Goal: Task Accomplishment & Management: Complete application form

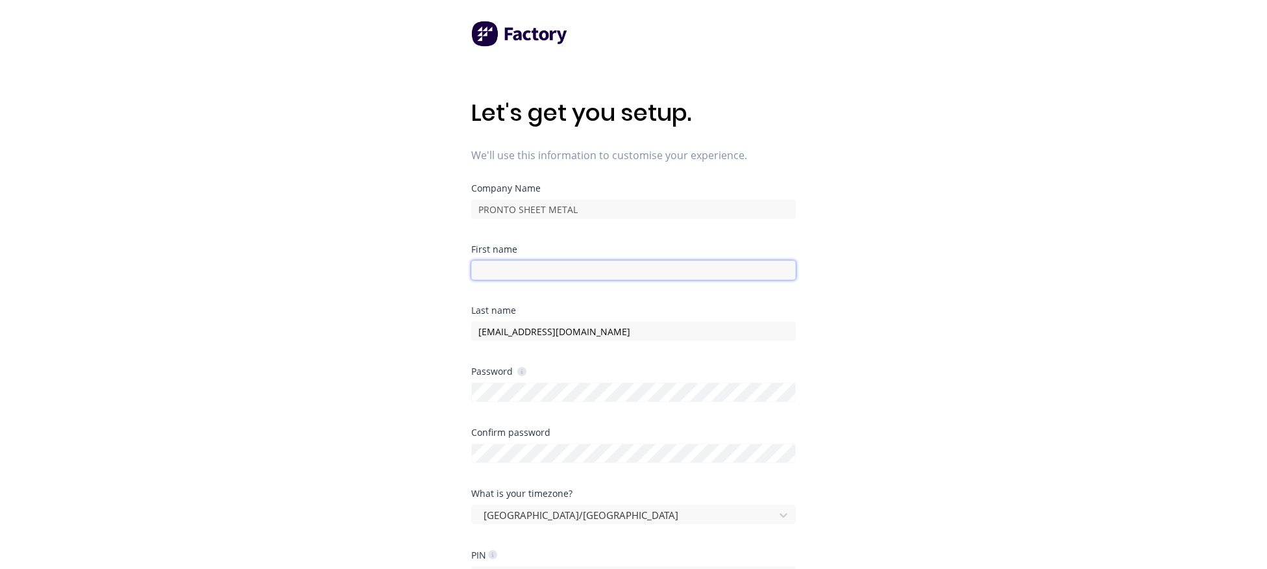
click at [551, 264] on input at bounding box center [633, 269] width 325 height 19
type input "s"
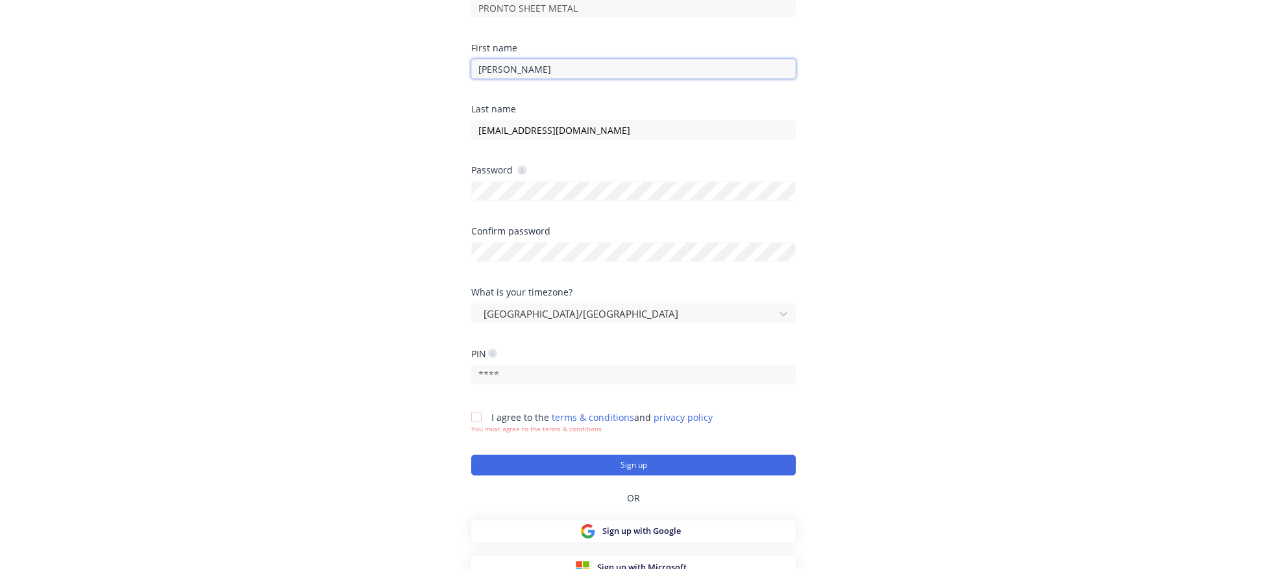
scroll to position [202, 0]
type input "Sandra"
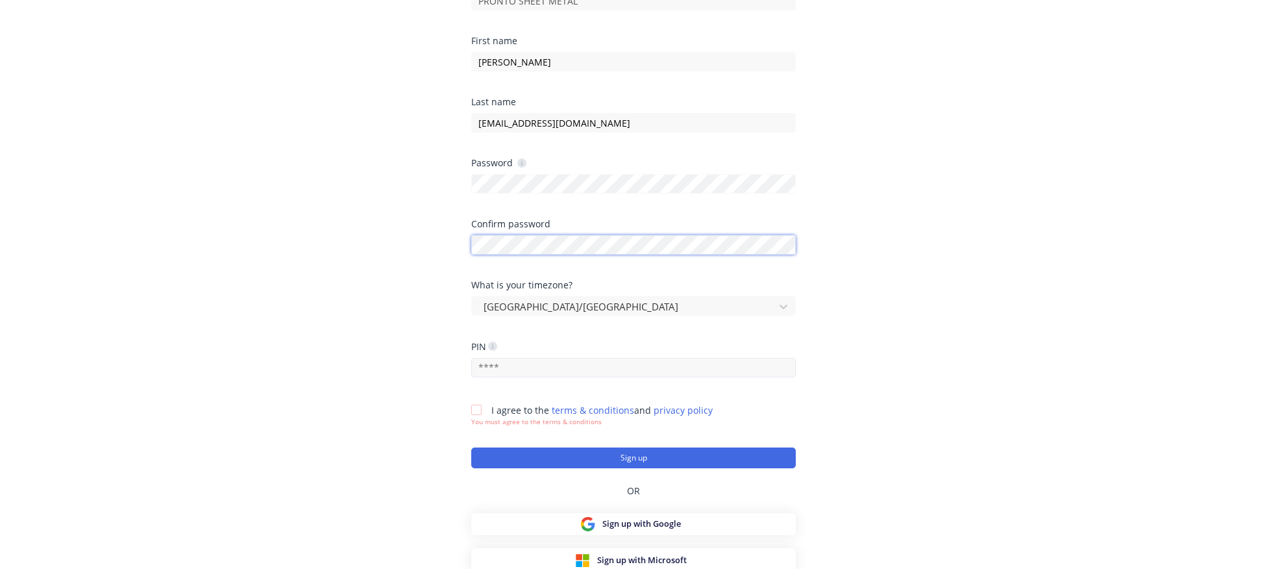
scroll to position [211, 0]
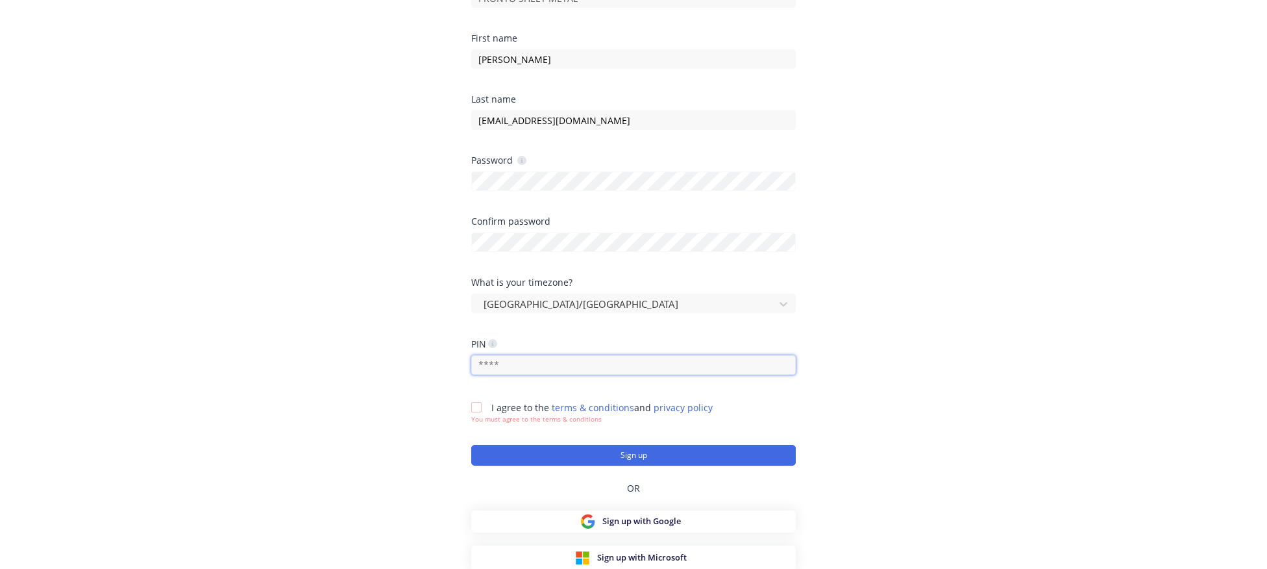
click at [527, 361] on input "text" at bounding box center [633, 364] width 325 height 19
type input "0000"
click at [476, 406] on div at bounding box center [476, 407] width 26 height 26
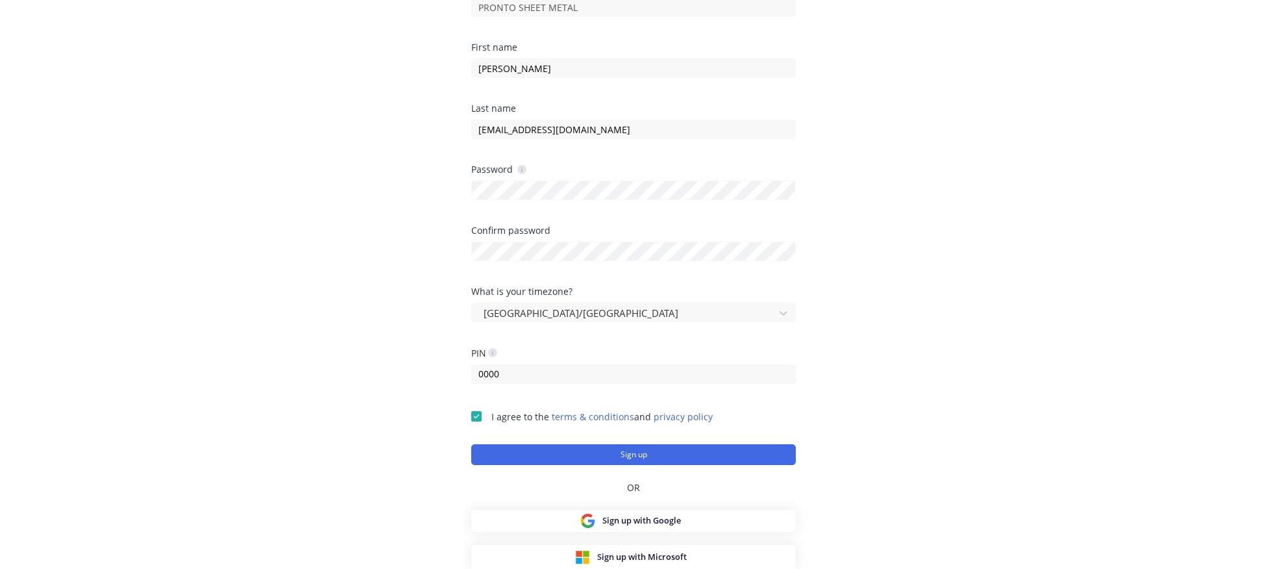
scroll to position [201, 0]
click at [551, 445] on button "Sign up" at bounding box center [633, 455] width 325 height 21
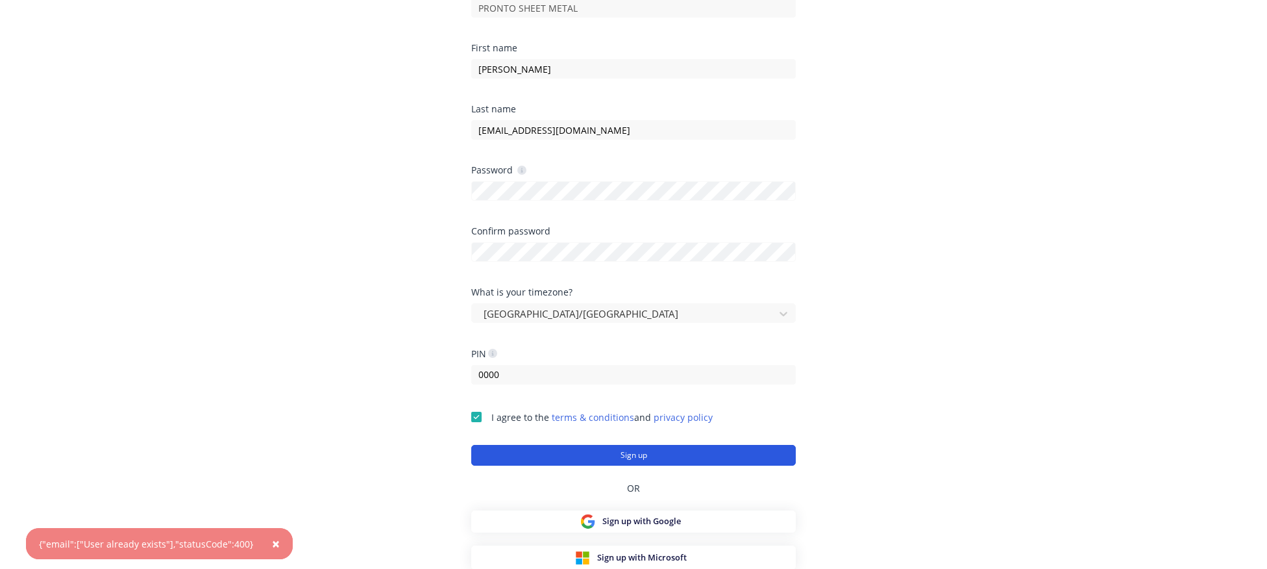
click at [578, 452] on button "Sign up" at bounding box center [633, 455] width 325 height 21
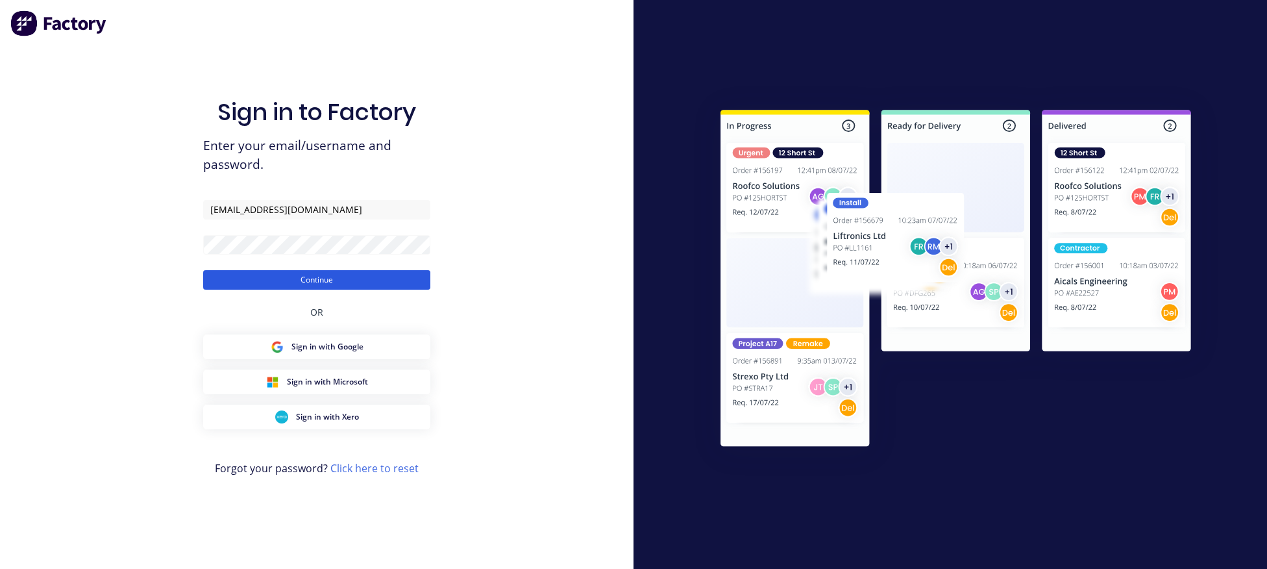
click at [325, 284] on button "Continue" at bounding box center [316, 279] width 227 height 19
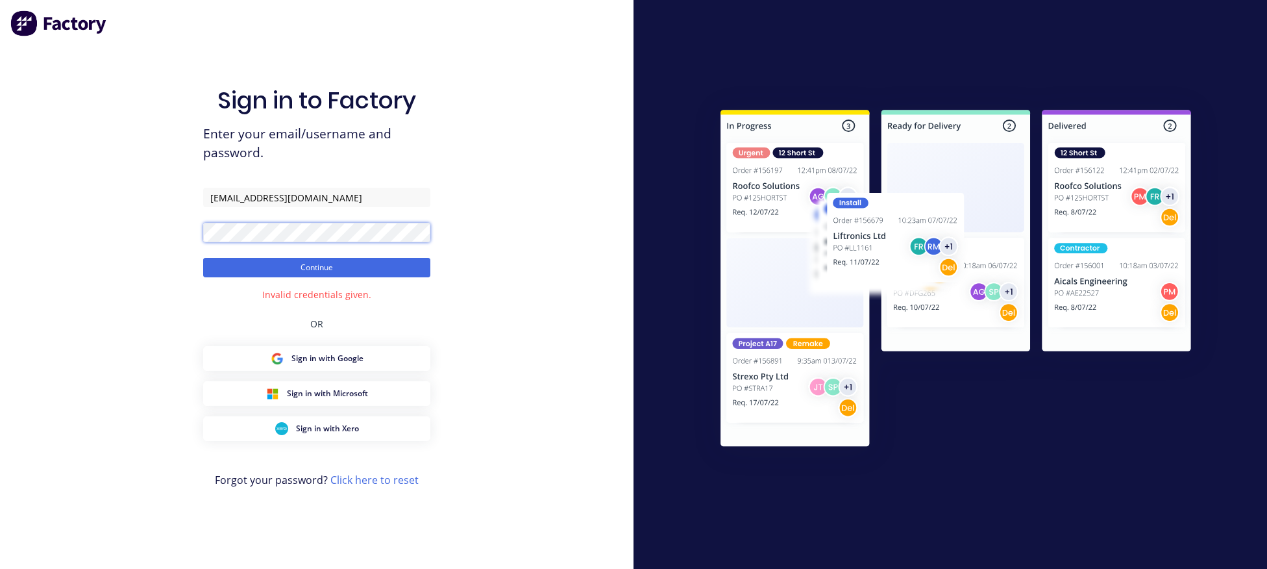
click at [203, 258] on button "Continue" at bounding box center [316, 267] width 227 height 19
click at [384, 483] on link "Click here to reset" at bounding box center [374, 480] width 88 height 14
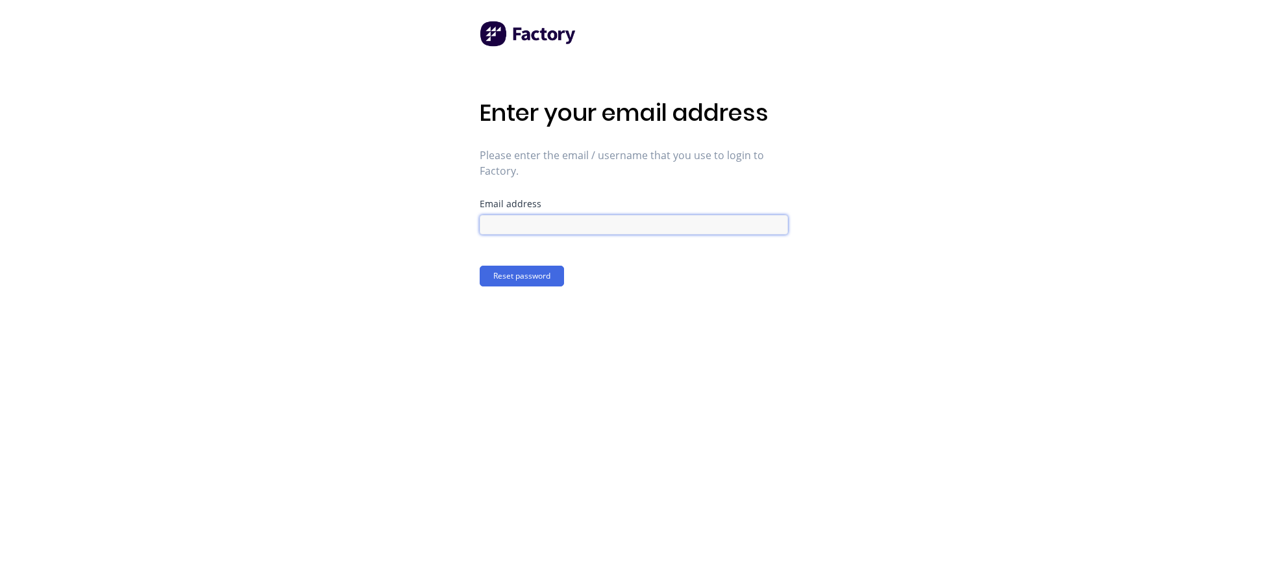
click at [528, 226] on input at bounding box center [634, 224] width 308 height 19
type input "S"
type input "[EMAIL_ADDRESS][DOMAIN_NAME]"
click at [537, 279] on button "Reset password" at bounding box center [522, 275] width 84 height 21
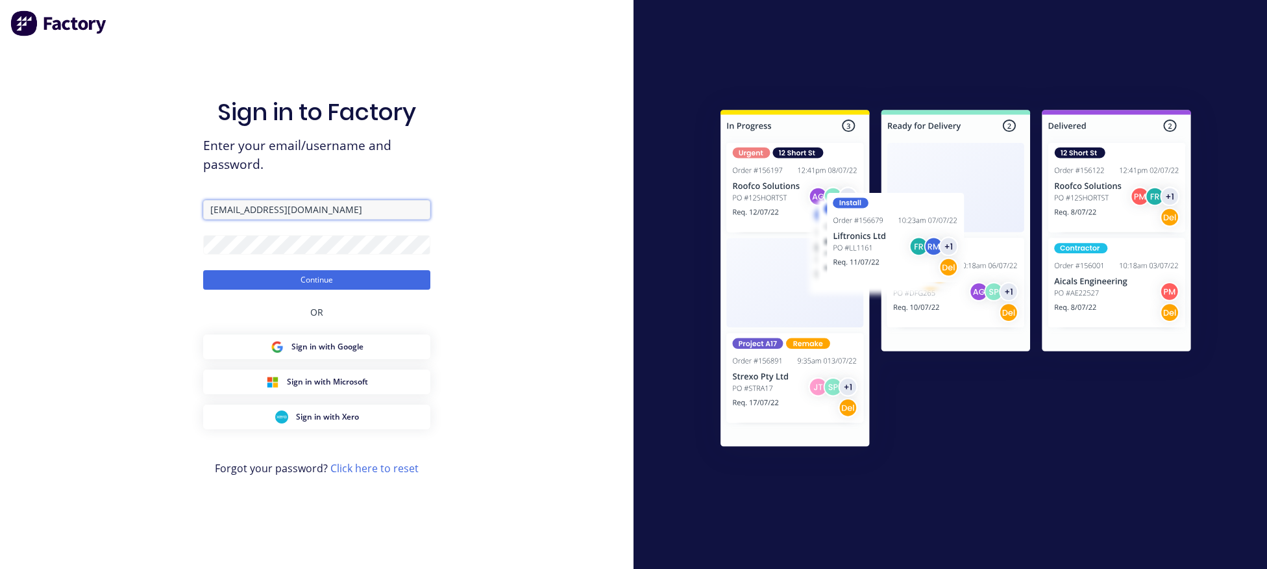
click at [378, 212] on input "[EMAIL_ADDRESS][DOMAIN_NAME]" at bounding box center [316, 209] width 227 height 19
drag, startPoint x: 378, startPoint y: 212, endPoint x: 0, endPoint y: 212, distance: 377.8
click at [203, 212] on input "[EMAIL_ADDRESS][DOMAIN_NAME]" at bounding box center [316, 209] width 227 height 19
type input "[EMAIL_ADDRESS][DOMAIN_NAME]"
click at [277, 256] on form "[EMAIL_ADDRESS][DOMAIN_NAME] Continue" at bounding box center [316, 245] width 227 height 90
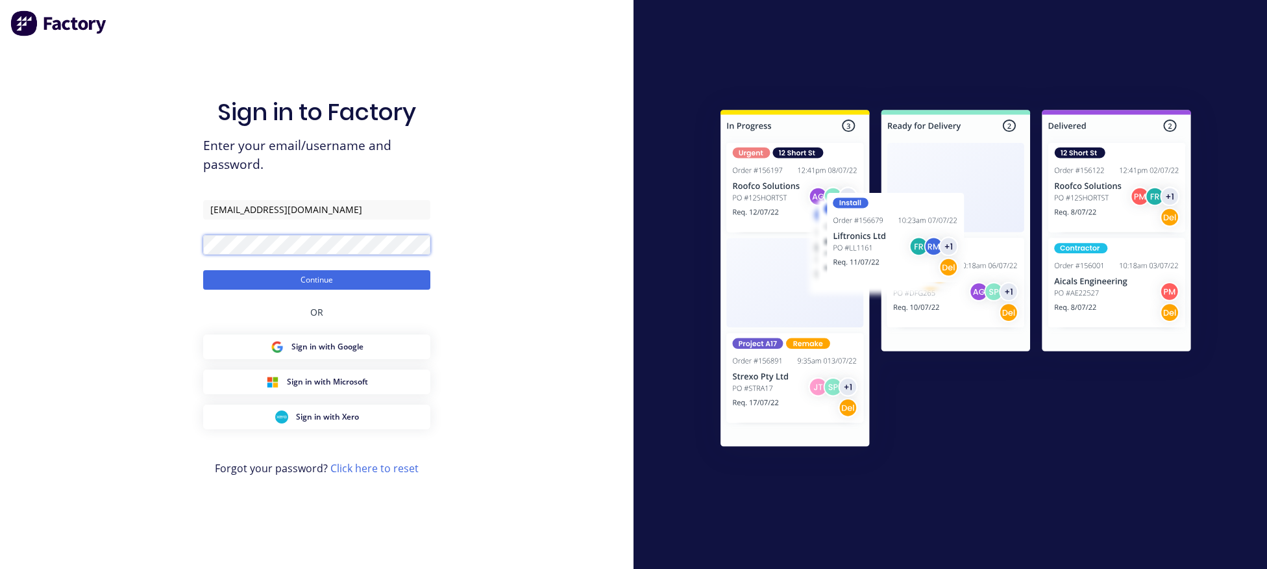
click at [203, 270] on button "Continue" at bounding box center [316, 279] width 227 height 19
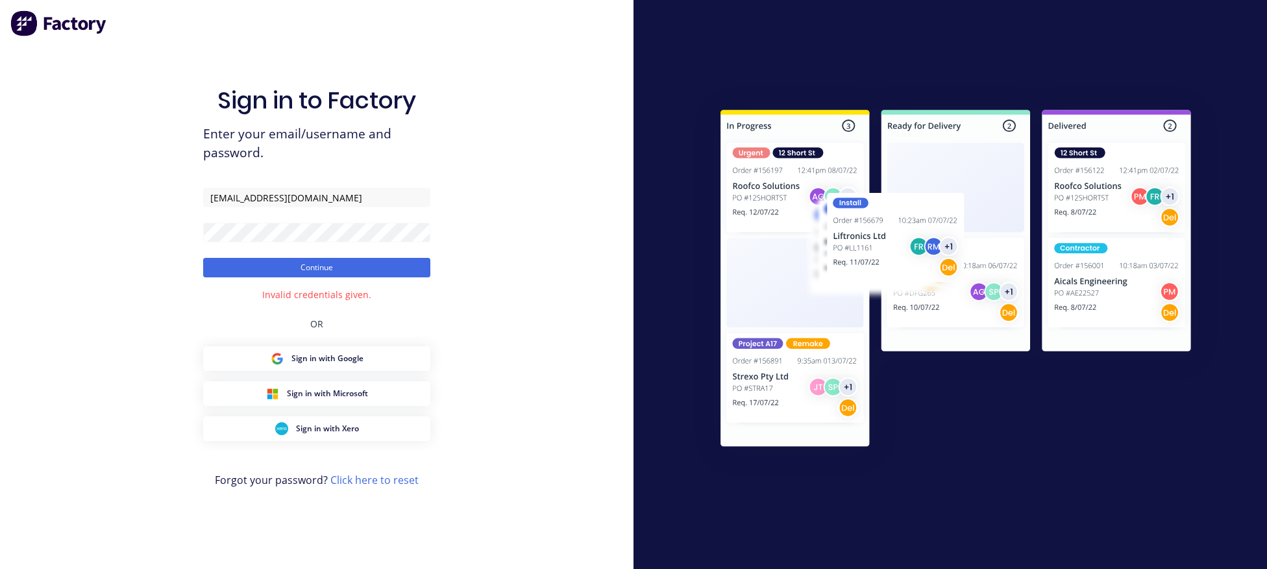
click at [504, 221] on div "Sign in to Factory Enter your email/username and password. [EMAIL_ADDRESS][DOMA…" at bounding box center [316, 284] width 633 height 569
